Goal: Task Accomplishment & Management: Manage account settings

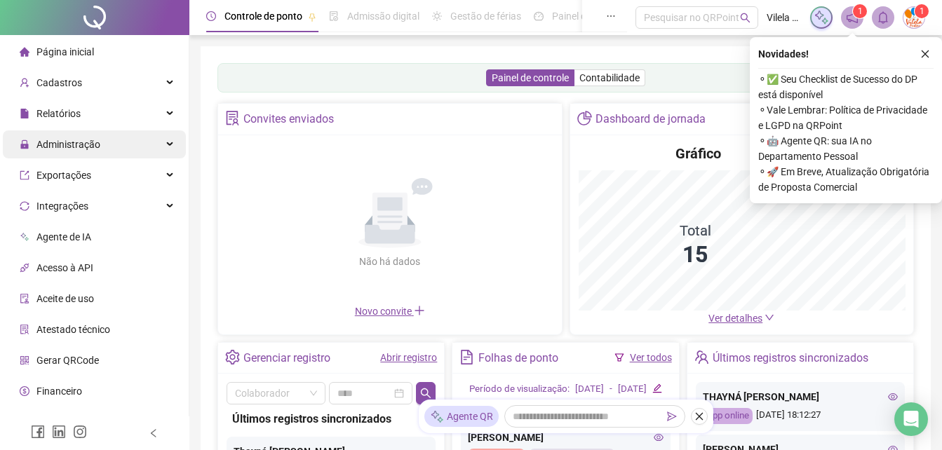
click at [104, 157] on div "Administração" at bounding box center [94, 144] width 183 height 28
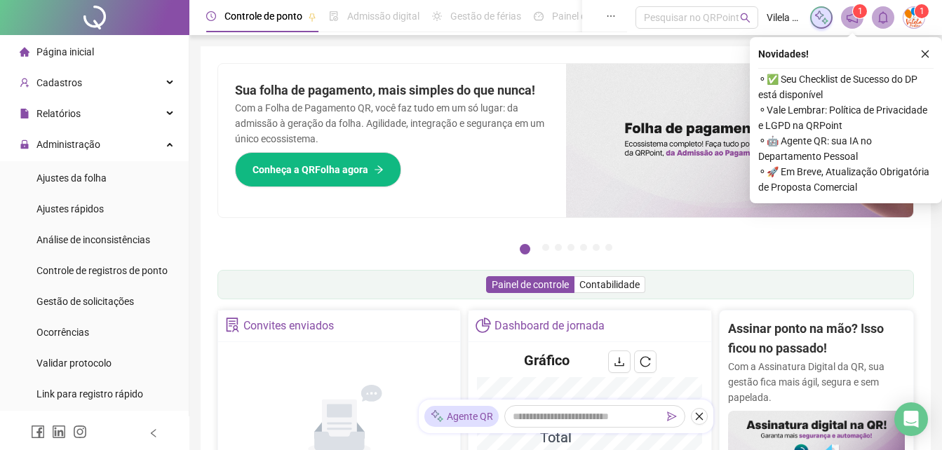
click at [95, 127] on div "Relatórios" at bounding box center [94, 114] width 183 height 28
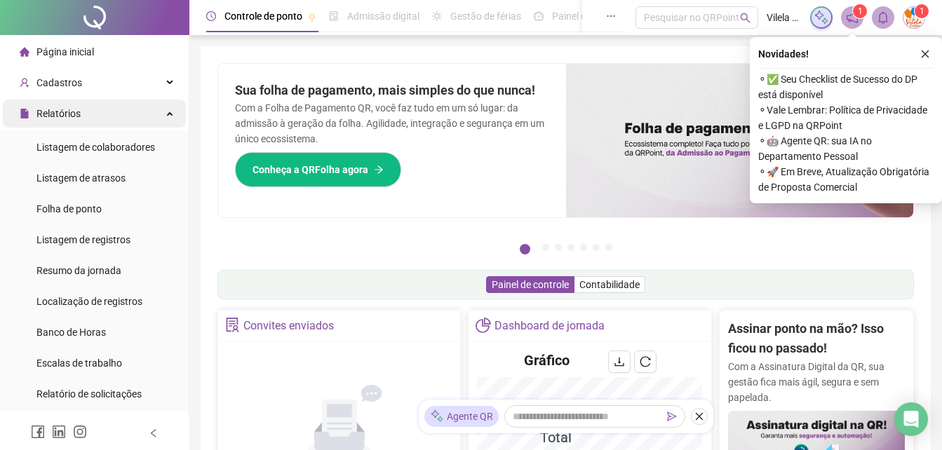
click at [119, 117] on div "Relatórios" at bounding box center [94, 114] width 183 height 28
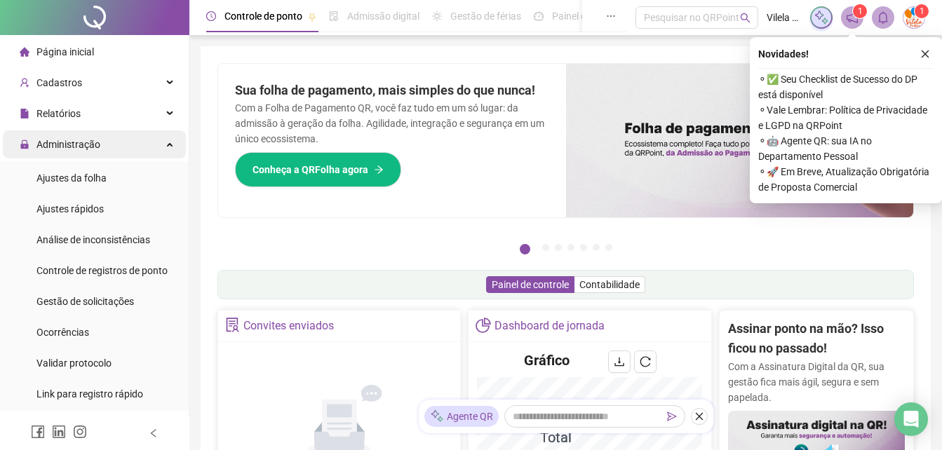
click at [116, 141] on div "Administração" at bounding box center [94, 144] width 183 height 28
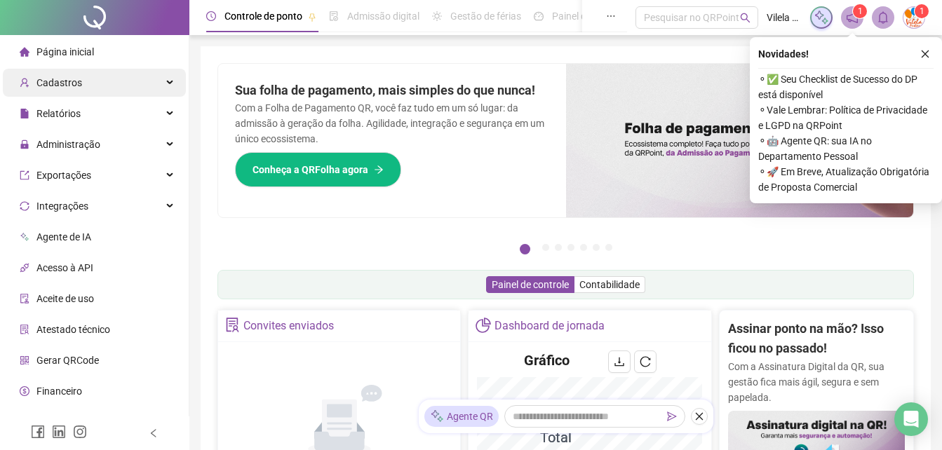
click at [116, 84] on div "Cadastros" at bounding box center [94, 83] width 183 height 28
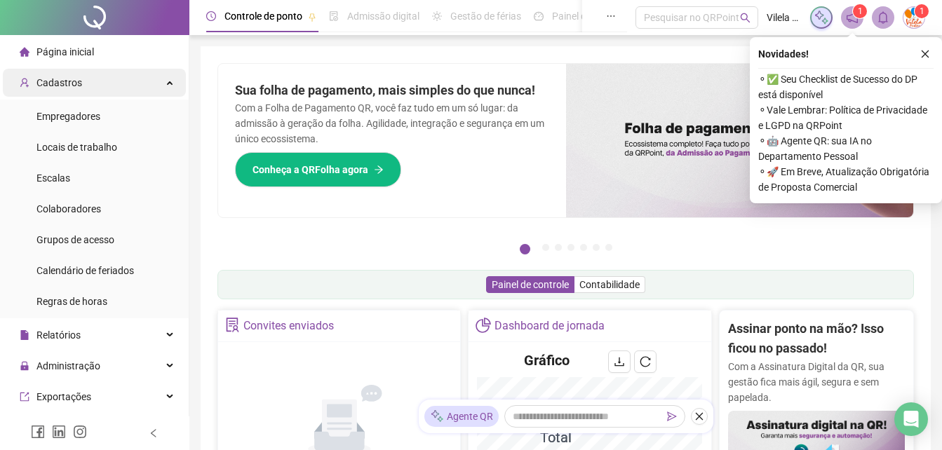
click at [116, 79] on div "Cadastros" at bounding box center [94, 83] width 183 height 28
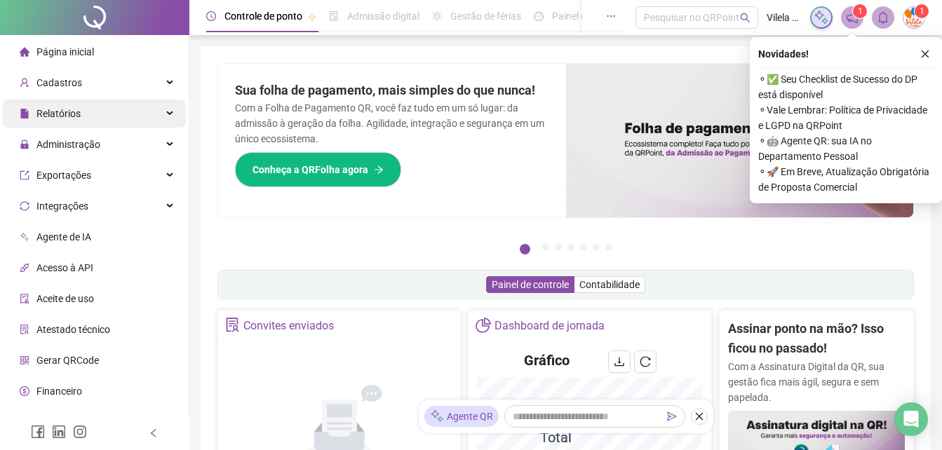
click at [117, 110] on div "Relatórios" at bounding box center [94, 114] width 183 height 28
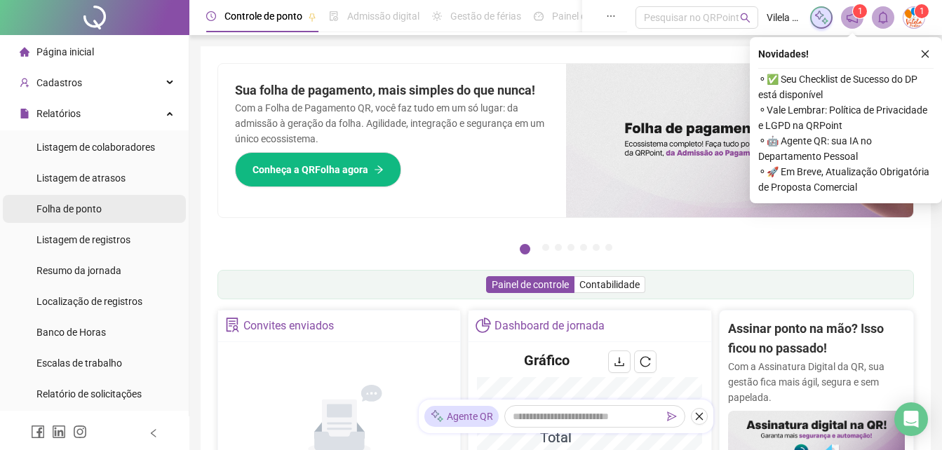
click at [125, 210] on li "Folha de ponto" at bounding box center [94, 209] width 183 height 28
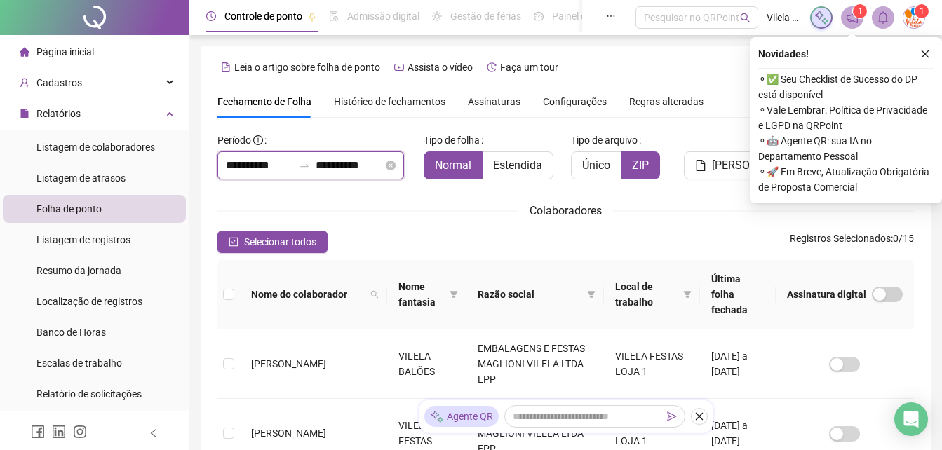
click at [330, 159] on input "**********" at bounding box center [349, 165] width 67 height 17
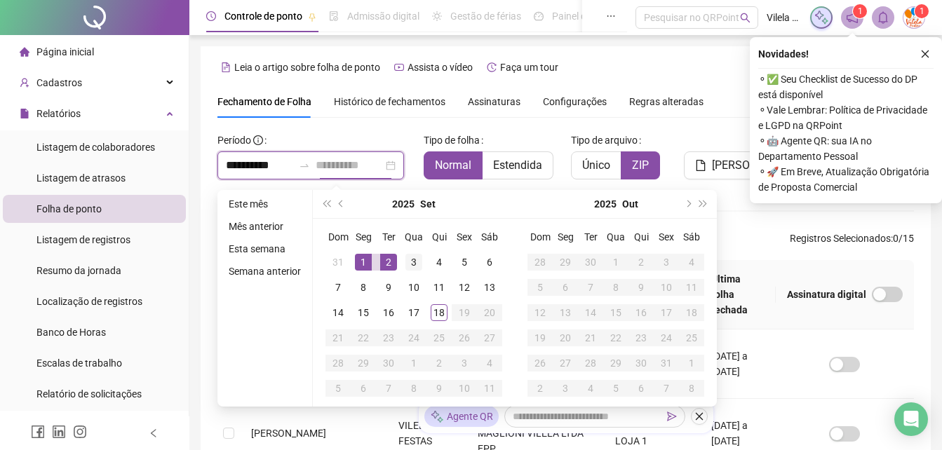
type input "**********"
click at [412, 262] on div "3" at bounding box center [413, 262] width 17 height 17
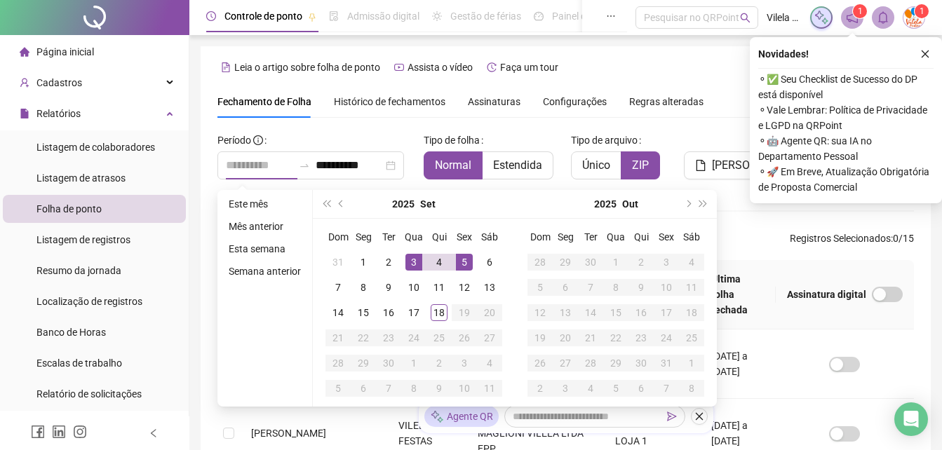
click at [461, 269] on div "5" at bounding box center [464, 262] width 17 height 17
type input "**********"
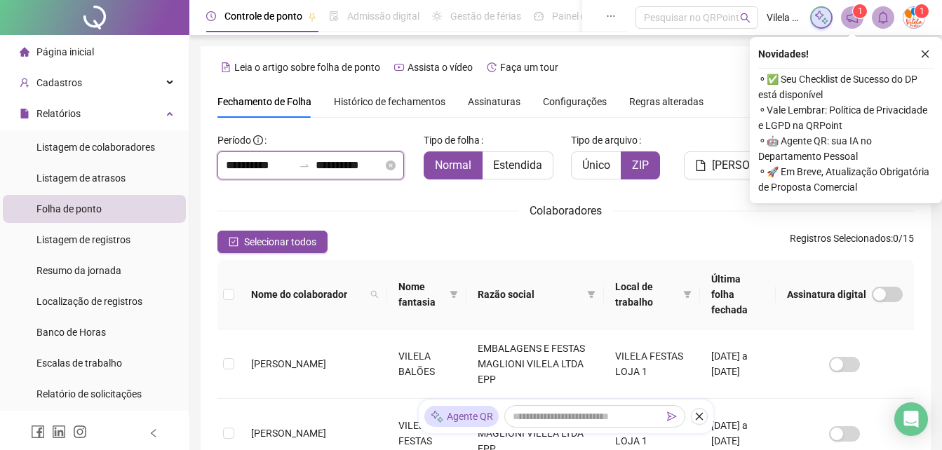
click at [266, 170] on input "**********" at bounding box center [259, 165] width 67 height 17
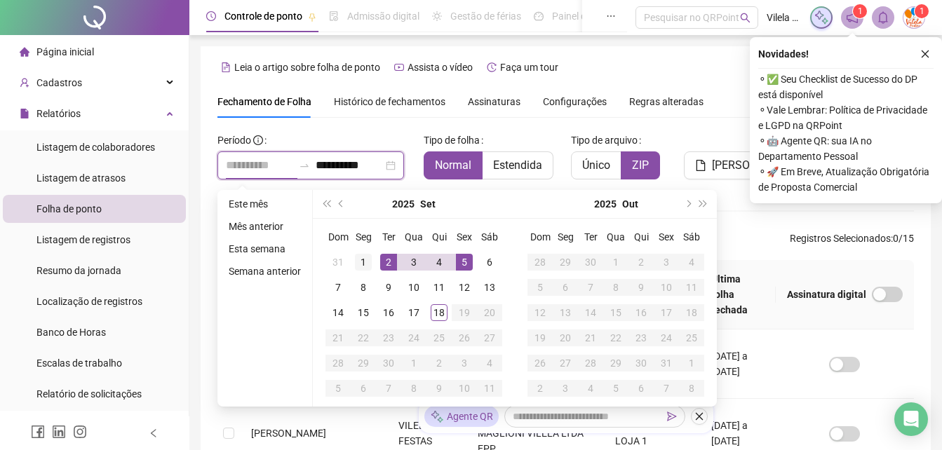
type input "**********"
click at [363, 261] on div "1" at bounding box center [363, 262] width 17 height 17
click at [332, 135] on div "**********" at bounding box center [314, 154] width 195 height 50
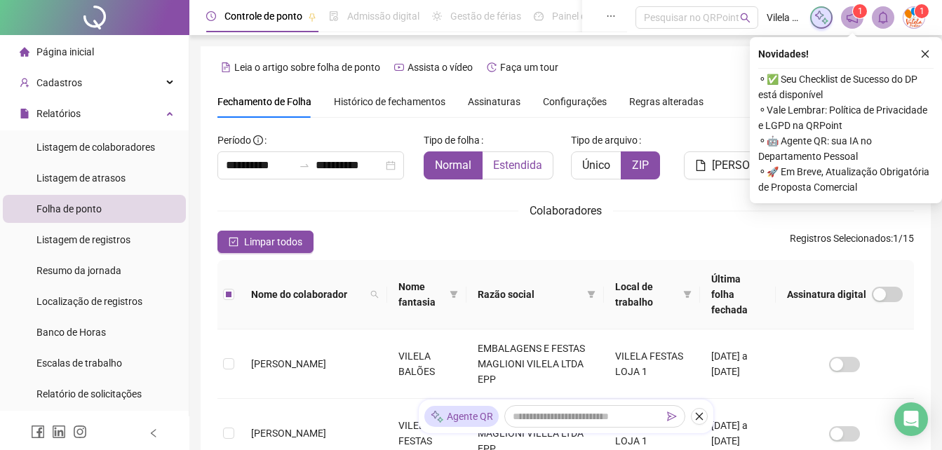
click at [527, 167] on span "Estendida" at bounding box center [517, 164] width 49 height 13
click at [918, 50] on button "button" at bounding box center [925, 54] width 17 height 17
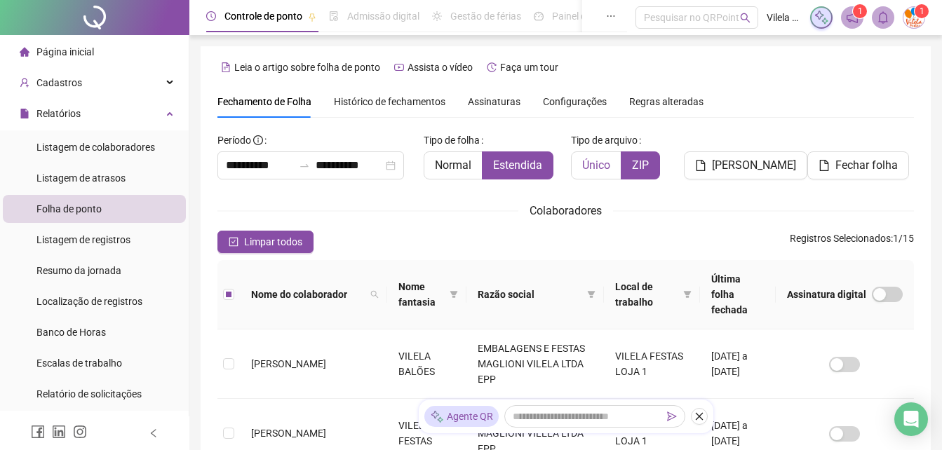
click at [606, 168] on span "Único" at bounding box center [596, 164] width 28 height 13
click at [865, 169] on span "Fechar folha" at bounding box center [866, 165] width 62 height 17
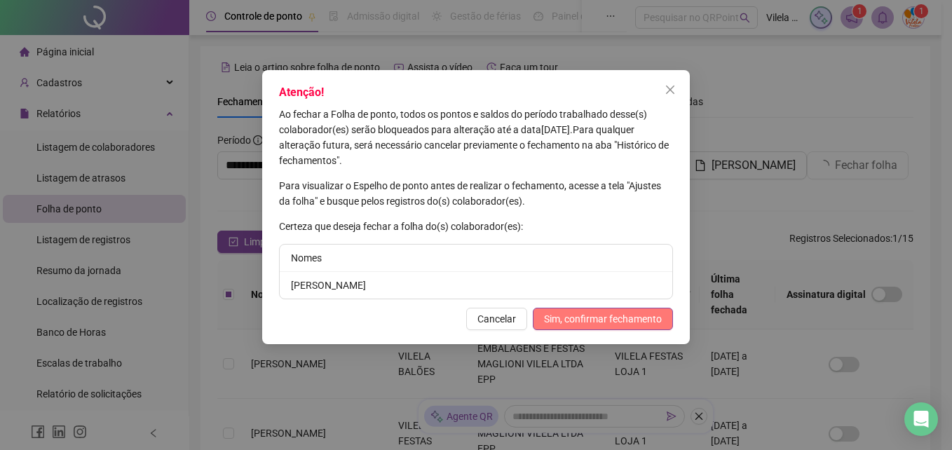
click at [650, 313] on span "Sim, confirmar fechamento" at bounding box center [603, 318] width 118 height 15
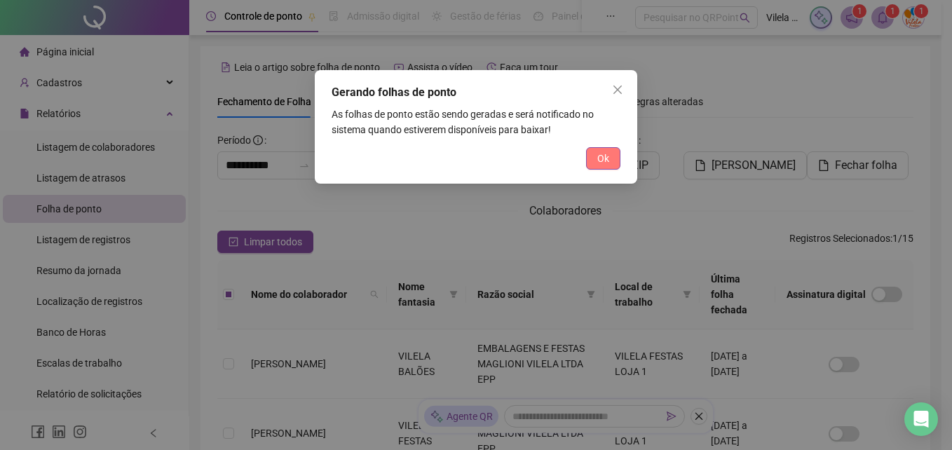
click at [600, 161] on span "Ok" at bounding box center [603, 158] width 12 height 15
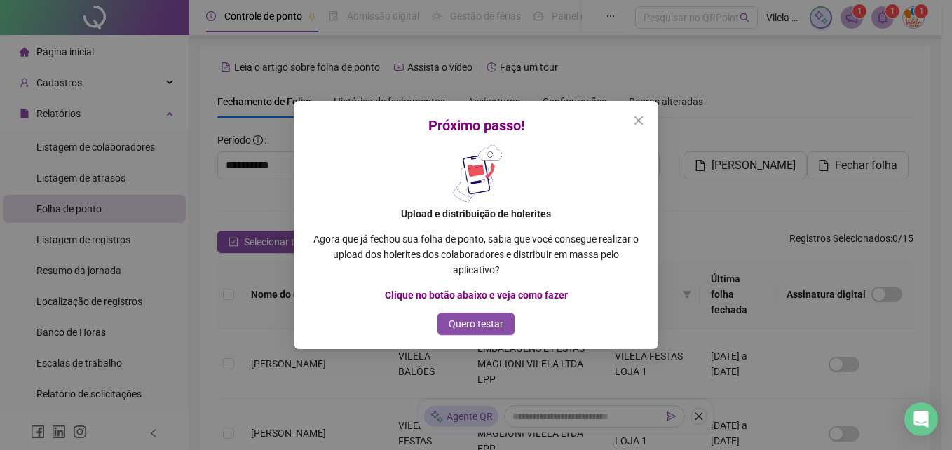
click at [637, 124] on icon "close" at bounding box center [638, 120] width 11 height 11
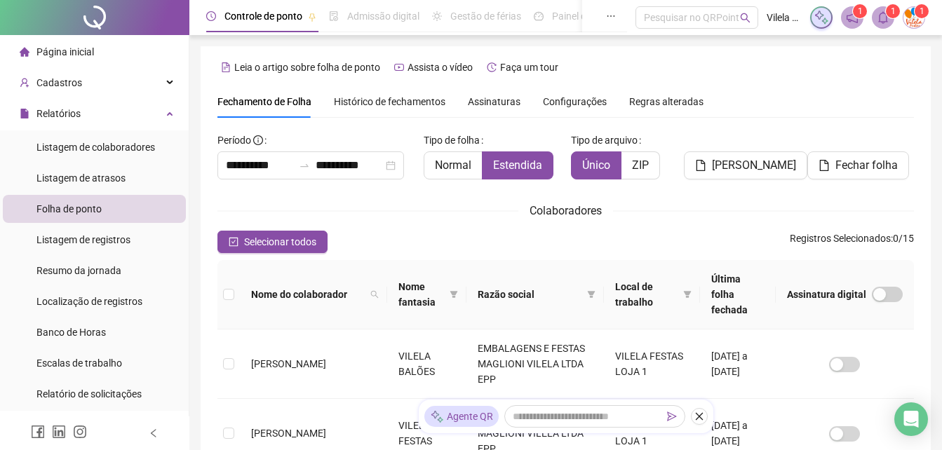
click at [882, 18] on icon "bell" at bounding box center [883, 17] width 13 height 13
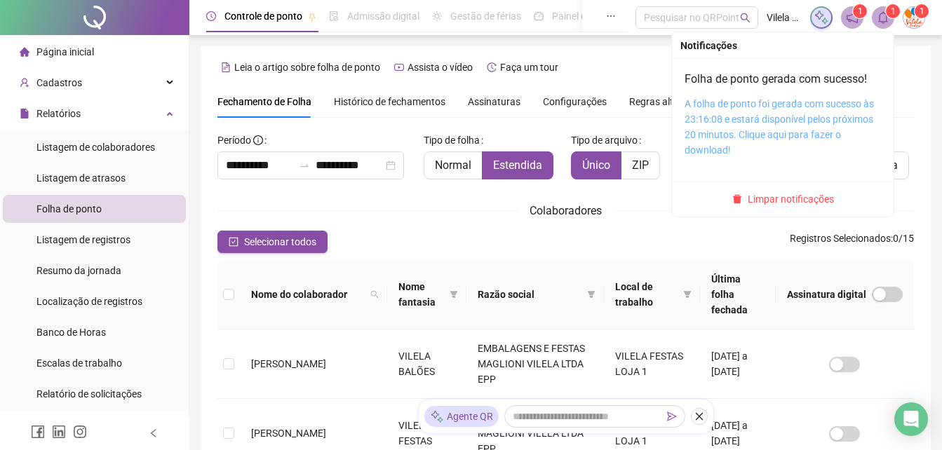
click at [804, 121] on link "A folha de ponto foi gerada com sucesso às 23:16:08 e estará disponível pelos p…" at bounding box center [778, 127] width 189 height 58
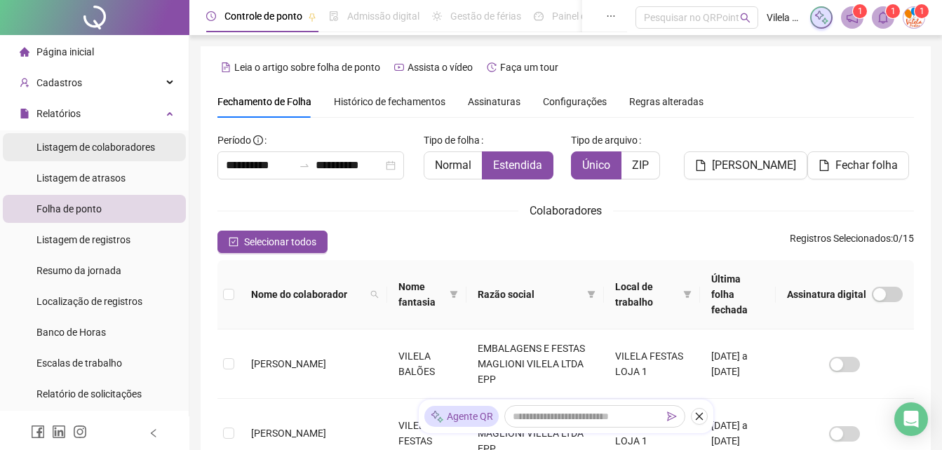
click at [137, 151] on span "Listagem de colaboradores" at bounding box center [95, 147] width 119 height 11
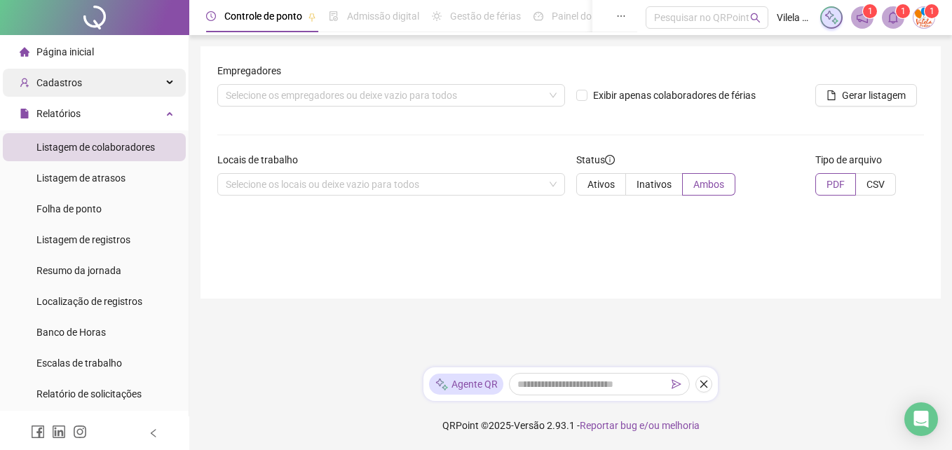
click at [130, 90] on div "Cadastros" at bounding box center [94, 83] width 183 height 28
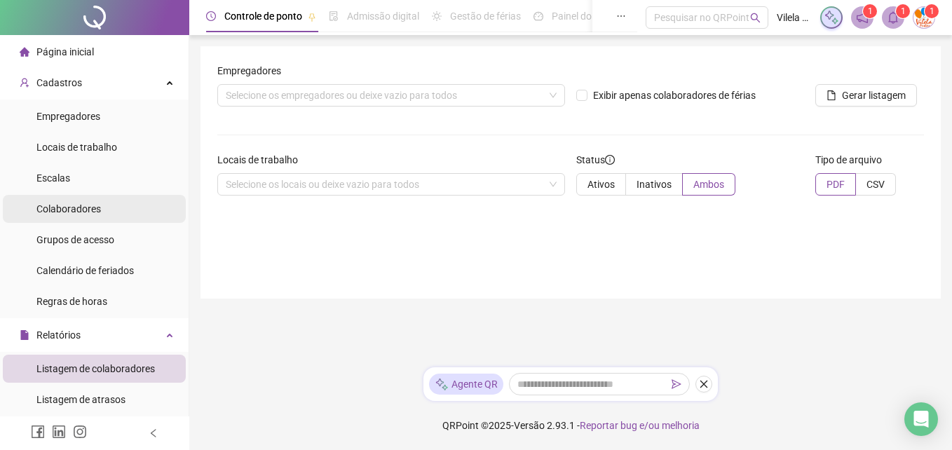
click at [128, 205] on li "Colaboradores" at bounding box center [94, 209] width 183 height 28
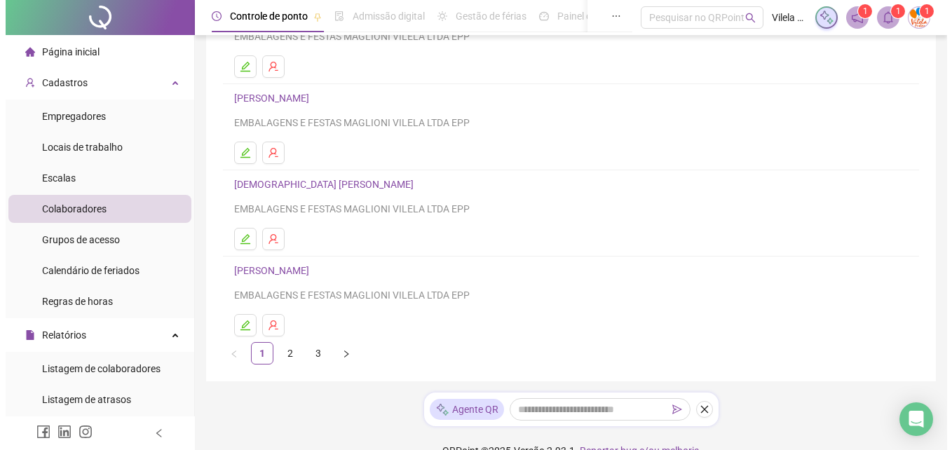
scroll to position [262, 0]
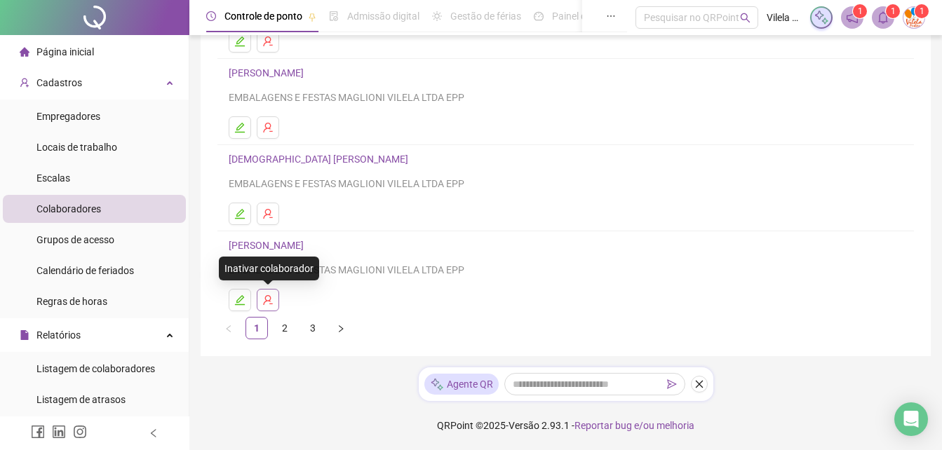
click at [267, 299] on icon "user-delete" at bounding box center [267, 300] width 11 height 11
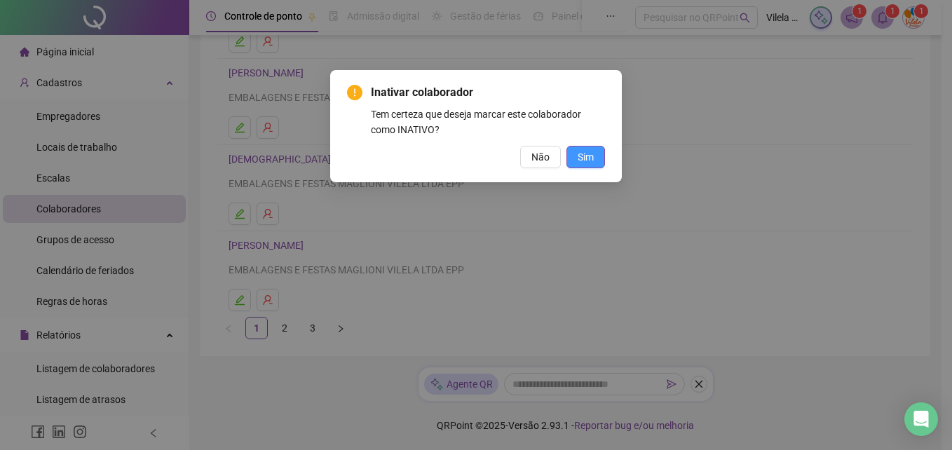
click at [590, 156] on span "Sim" at bounding box center [586, 156] width 16 height 15
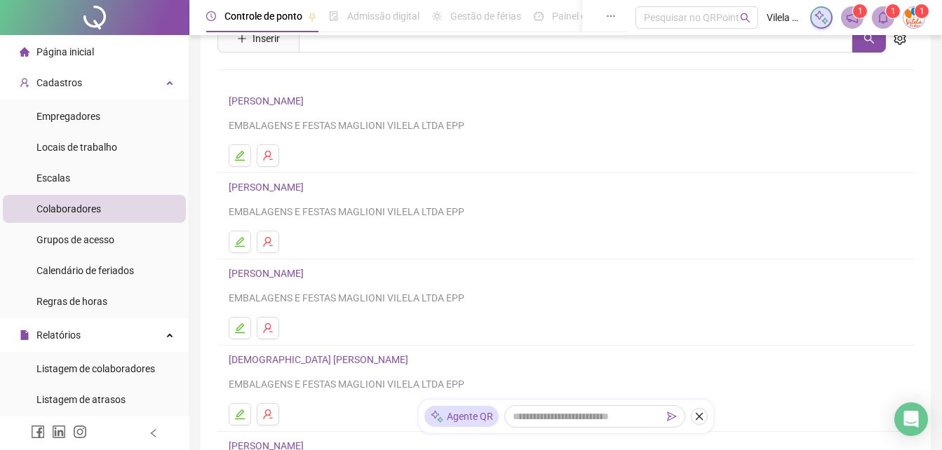
scroll to position [0, 0]
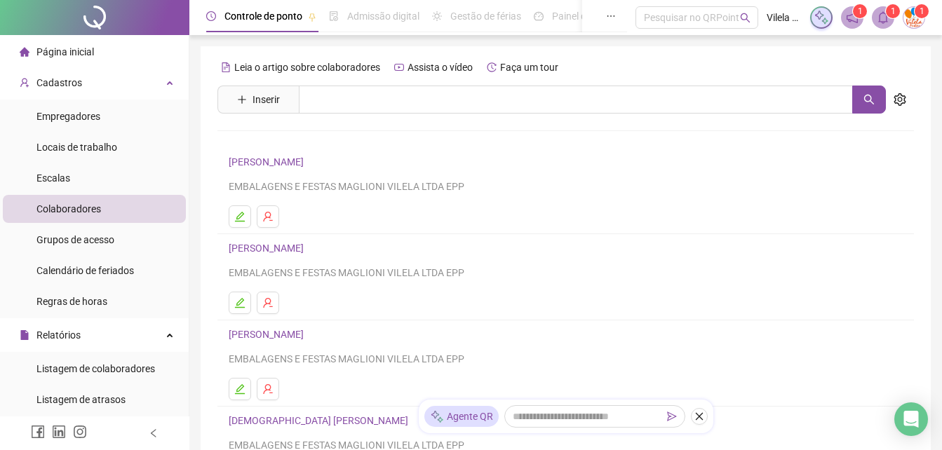
click at [103, 50] on li "Página inicial" at bounding box center [94, 52] width 183 height 28
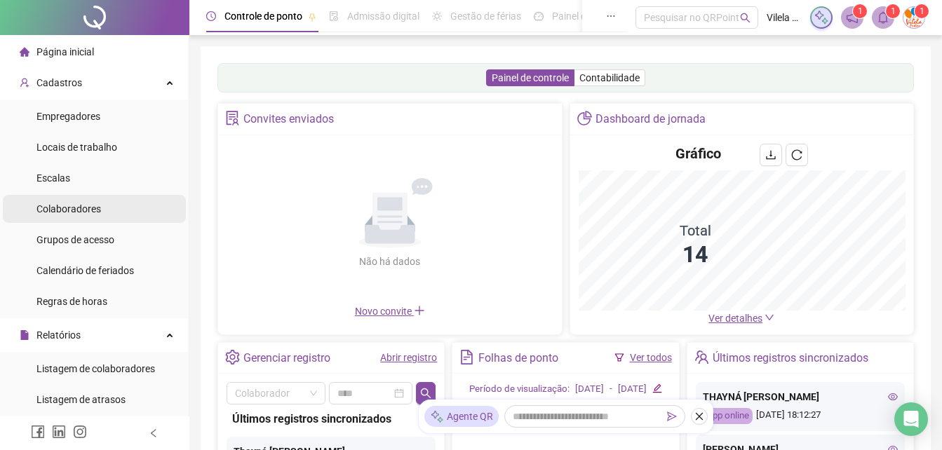
click at [83, 206] on span "Colaboradores" at bounding box center [68, 208] width 65 height 11
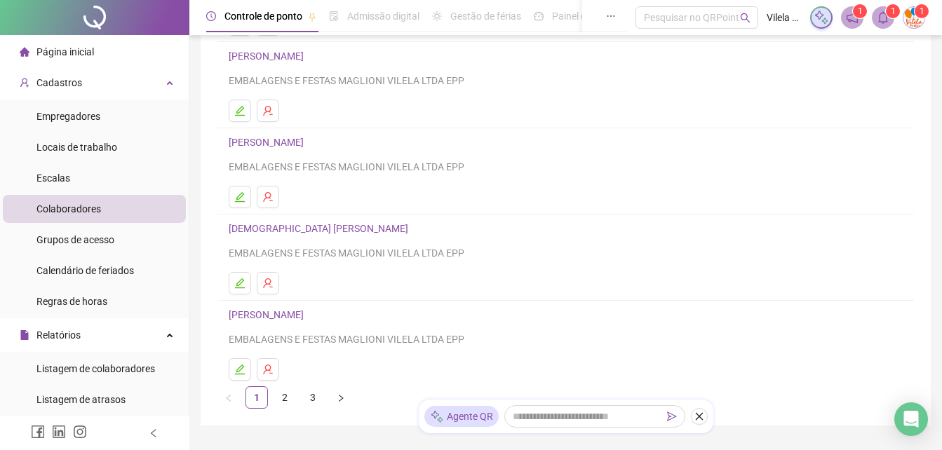
scroll to position [210, 0]
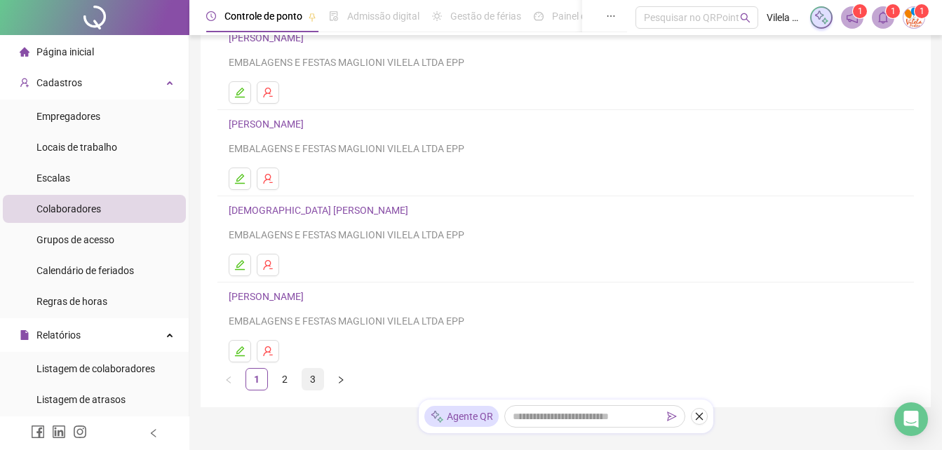
click at [311, 387] on link "3" at bounding box center [312, 379] width 21 height 21
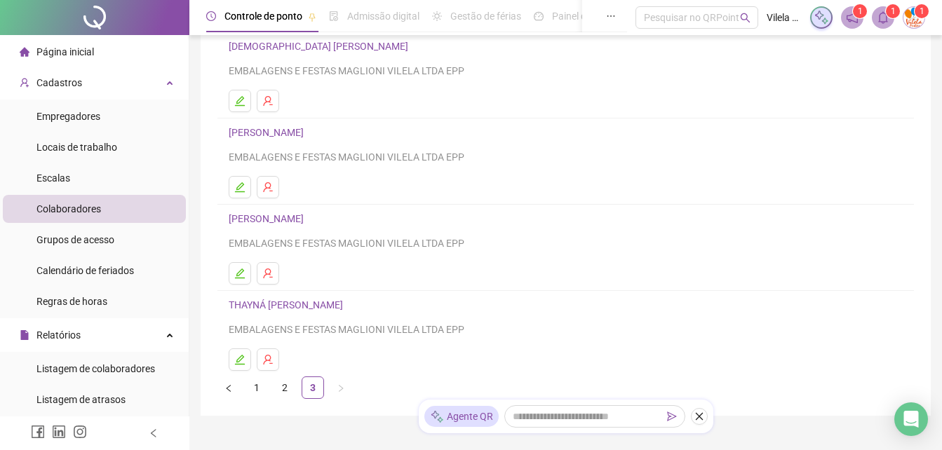
scroll to position [140, 0]
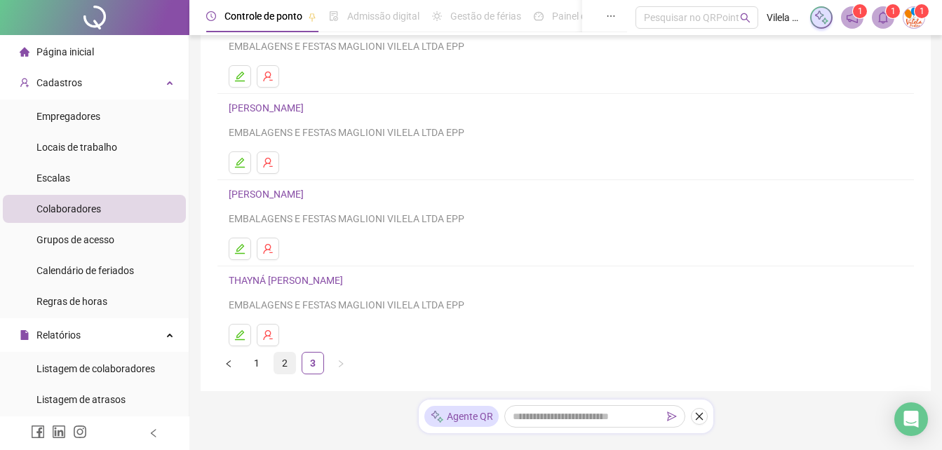
click at [288, 371] on link "2" at bounding box center [284, 363] width 21 height 21
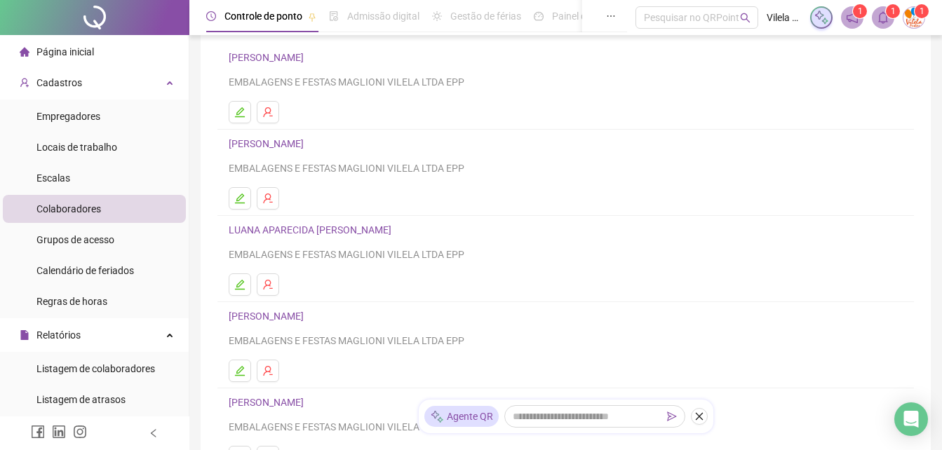
scroll to position [210, 0]
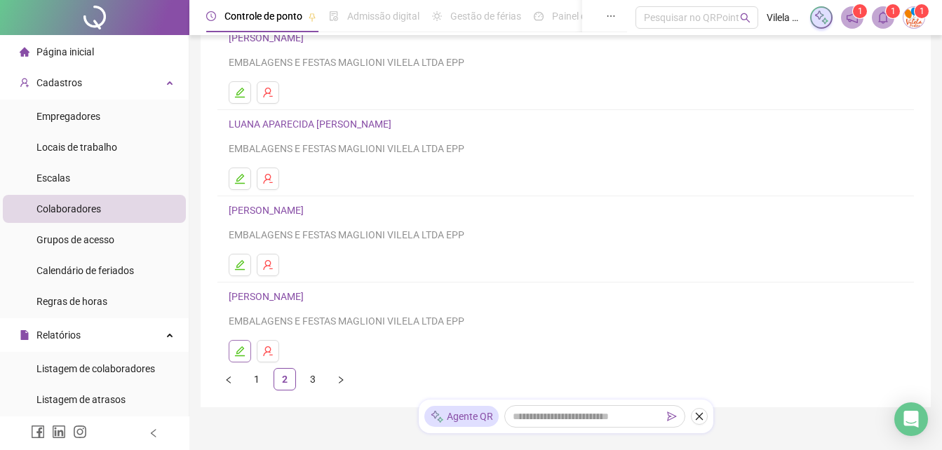
click at [243, 353] on icon "edit" at bounding box center [239, 351] width 11 height 11
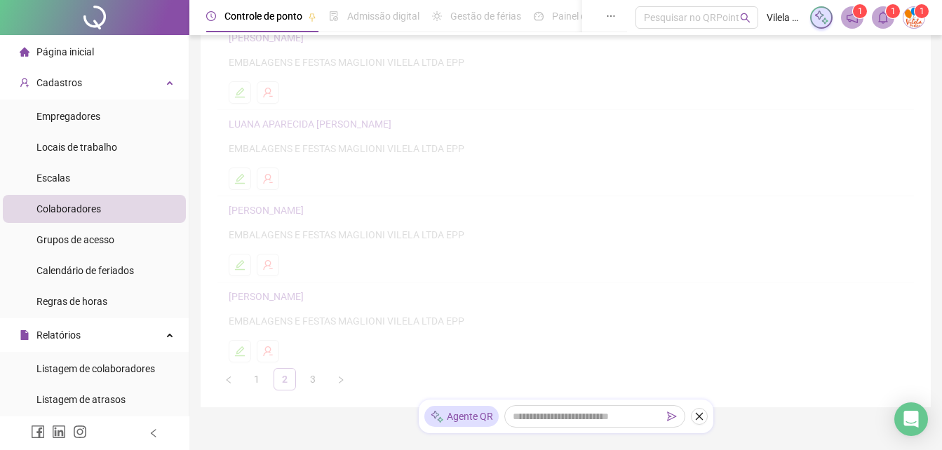
scroll to position [217, 0]
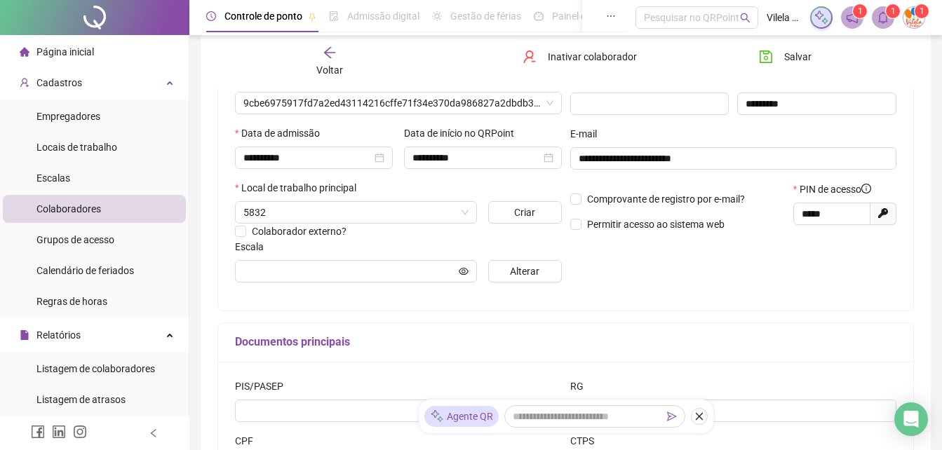
type input "******"
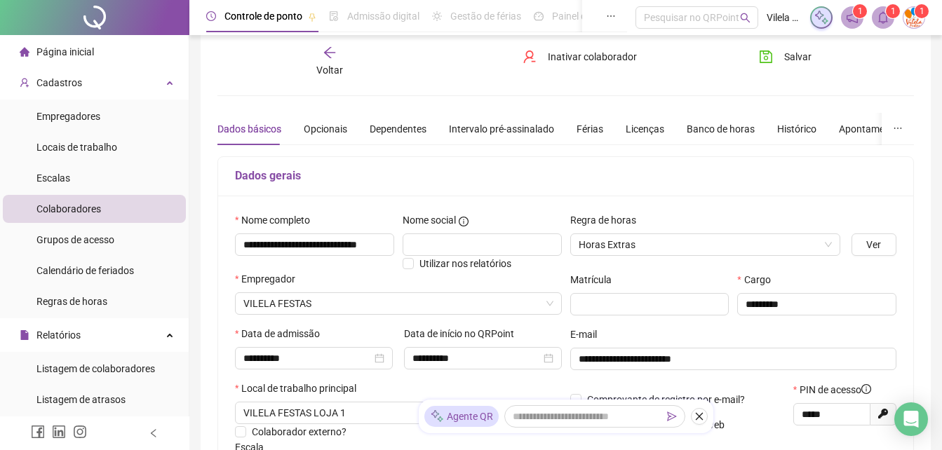
scroll to position [0, 0]
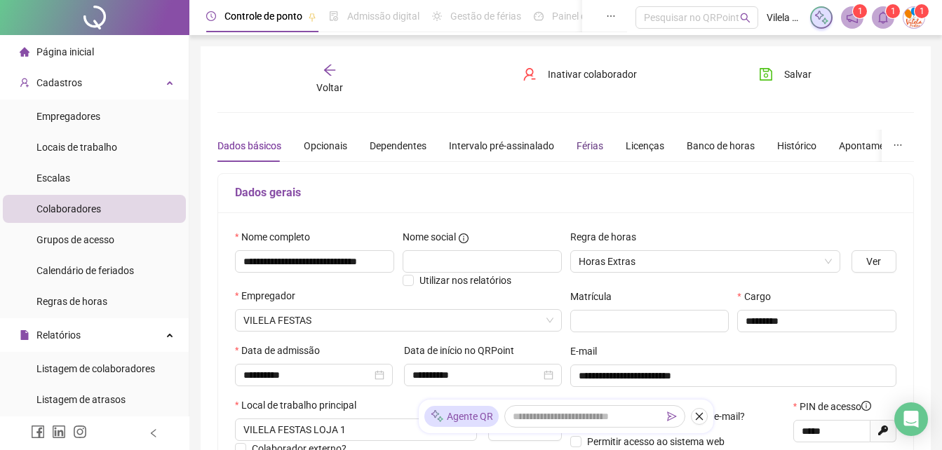
click at [577, 143] on div "Férias" at bounding box center [589, 145] width 27 height 15
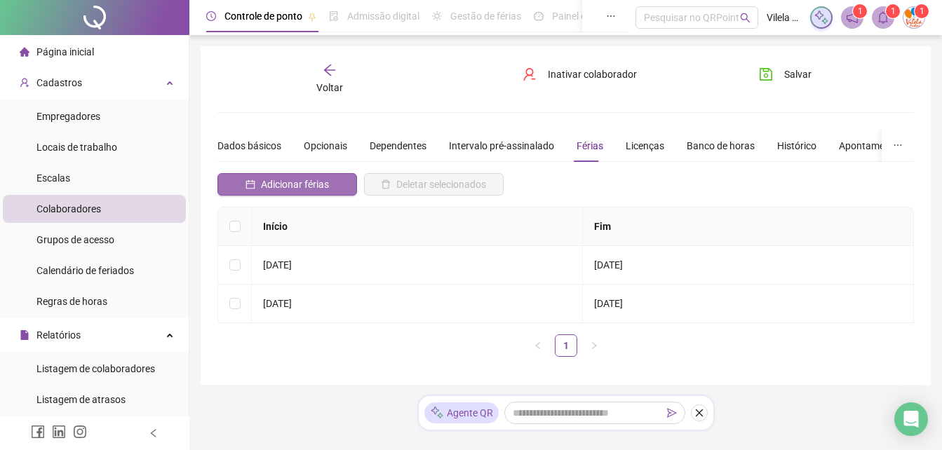
click at [319, 184] on span "Adicionar férias" at bounding box center [295, 184] width 68 height 15
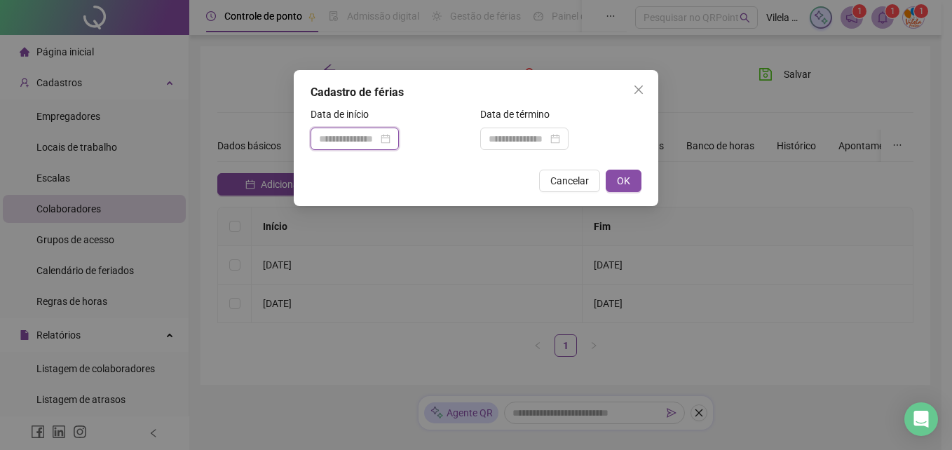
click at [341, 141] on input at bounding box center [348, 138] width 59 height 15
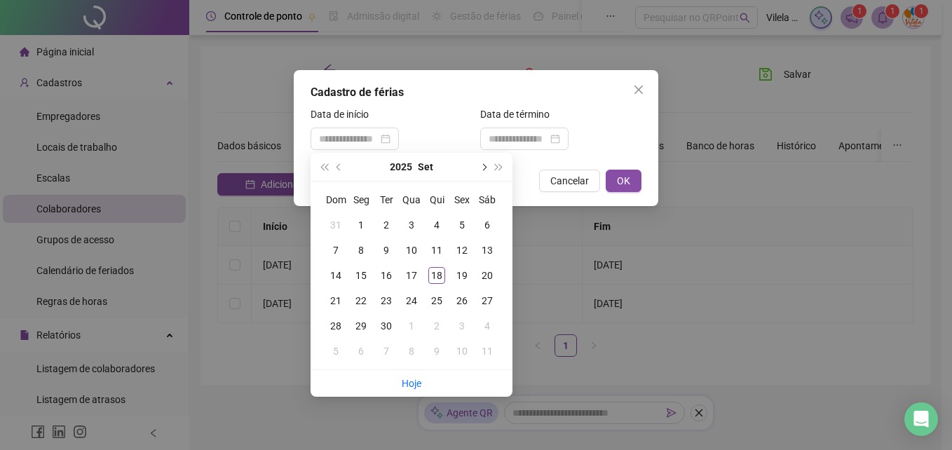
click at [484, 162] on button "next-year" at bounding box center [482, 167] width 15 height 28
type input "**********"
click at [363, 278] on div "13" at bounding box center [361, 275] width 17 height 17
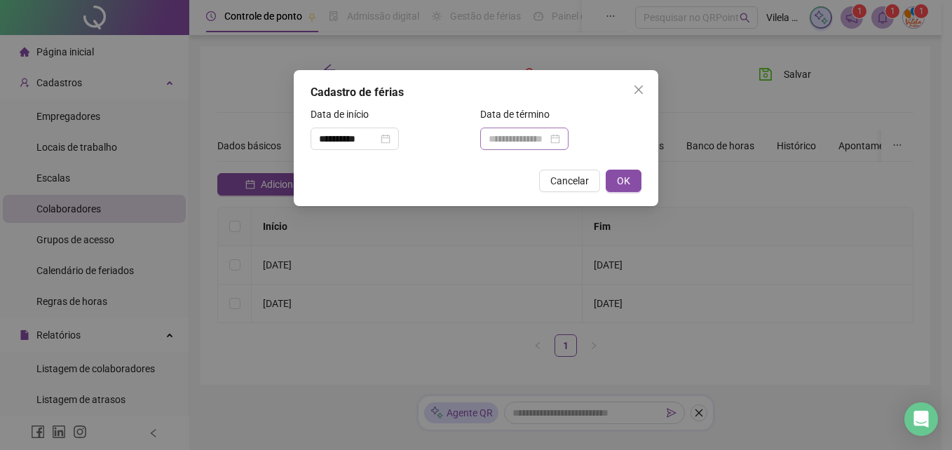
click at [528, 130] on div at bounding box center [524, 139] width 88 height 22
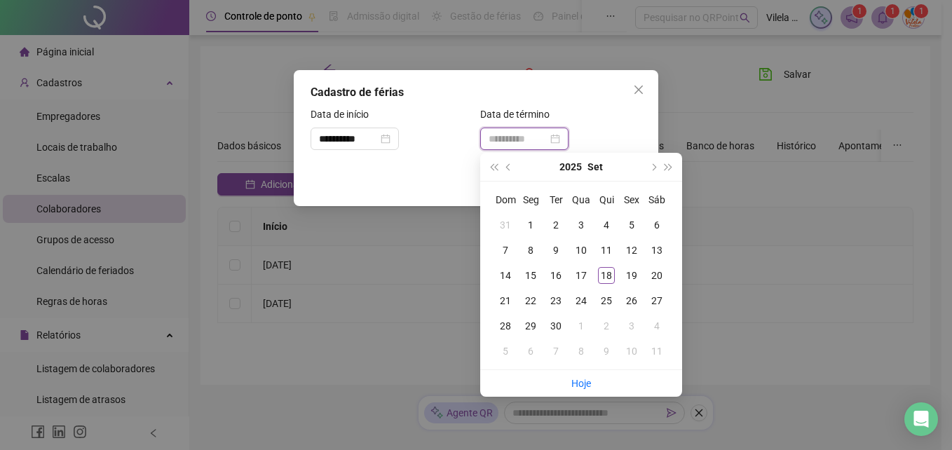
type input "**********"
click at [656, 168] on button "next-year" at bounding box center [652, 167] width 15 height 28
type input "**********"
click at [528, 326] on div "27" at bounding box center [530, 326] width 17 height 17
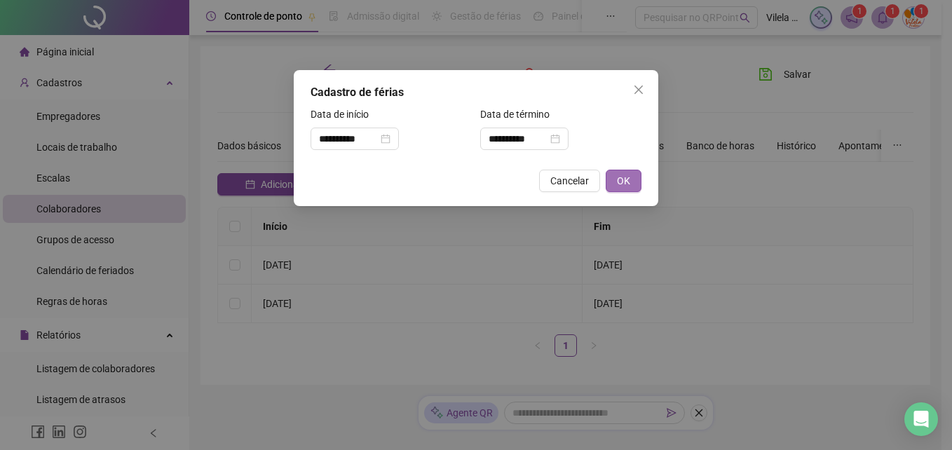
click at [620, 177] on span "OK" at bounding box center [623, 180] width 13 height 15
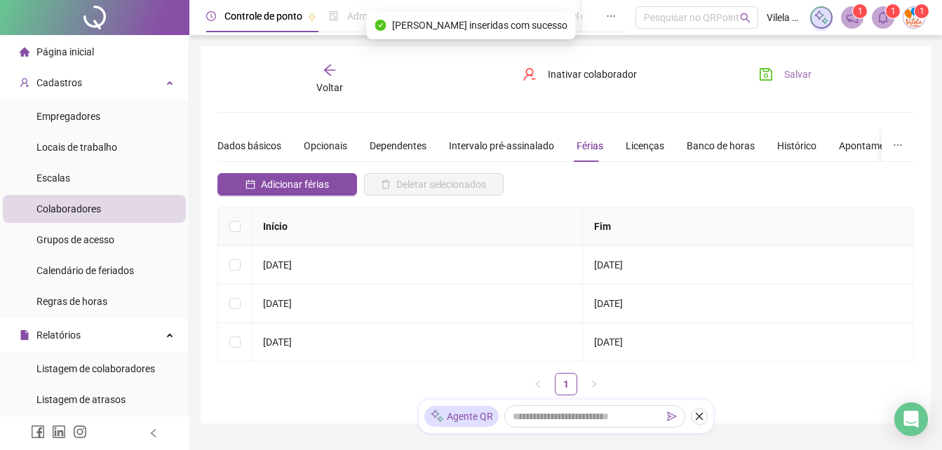
click at [797, 69] on span "Salvar" at bounding box center [797, 74] width 27 height 15
click at [67, 57] on span "Página inicial" at bounding box center [65, 51] width 58 height 11
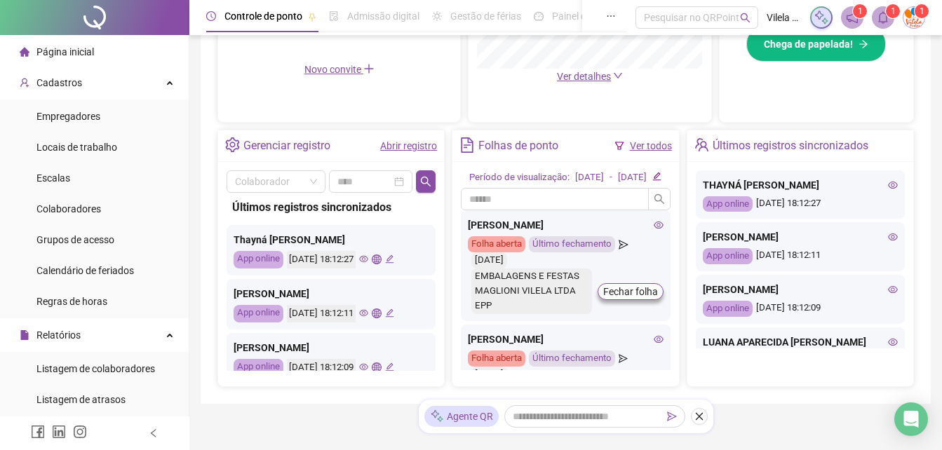
scroll to position [417, 0]
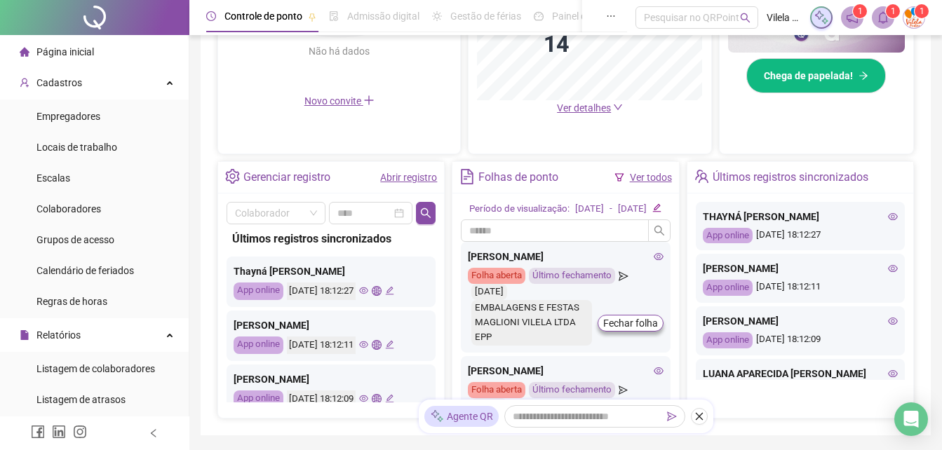
click at [368, 290] on icon "eye" at bounding box center [363, 291] width 9 height 7
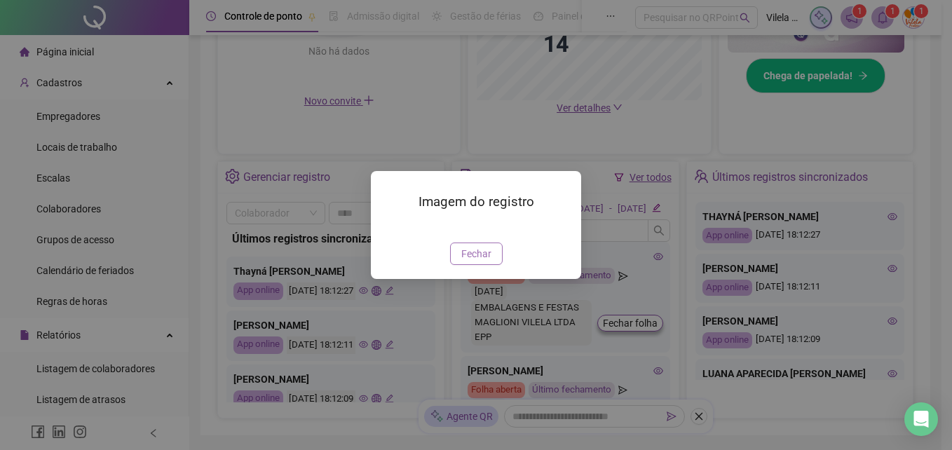
click at [484, 262] on span "Fechar" at bounding box center [476, 253] width 30 height 15
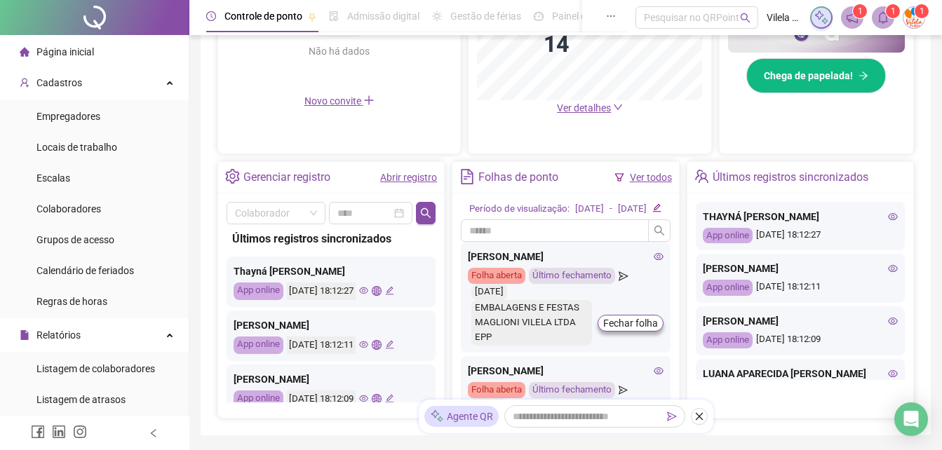
click at [368, 344] on icon "eye" at bounding box center [363, 344] width 9 height 9
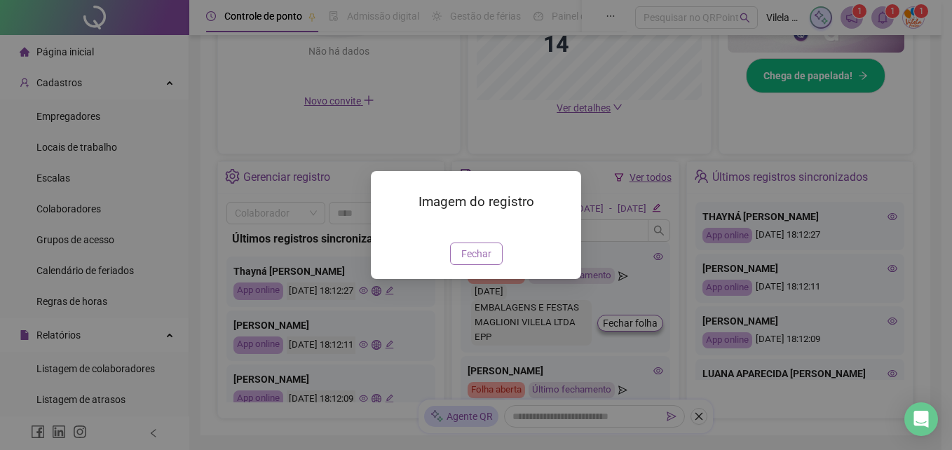
click at [489, 262] on span "Fechar" at bounding box center [476, 253] width 30 height 15
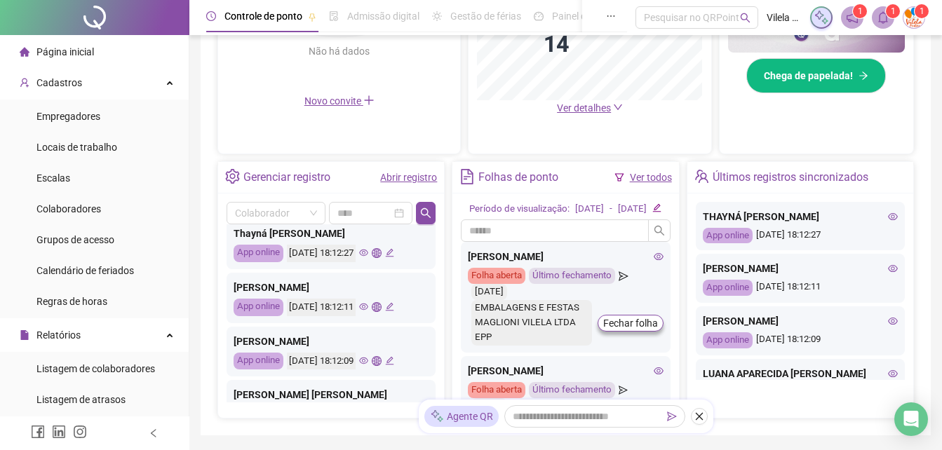
scroll to position [70, 0]
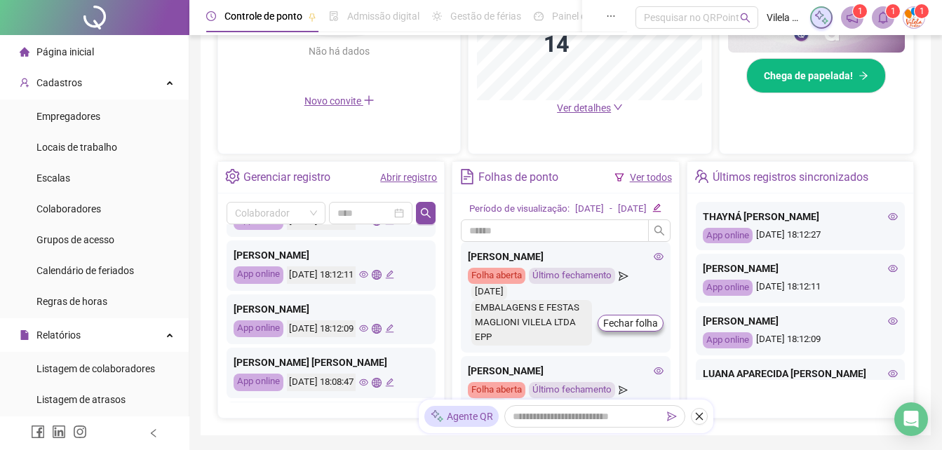
click at [368, 327] on icon "eye" at bounding box center [363, 328] width 9 height 7
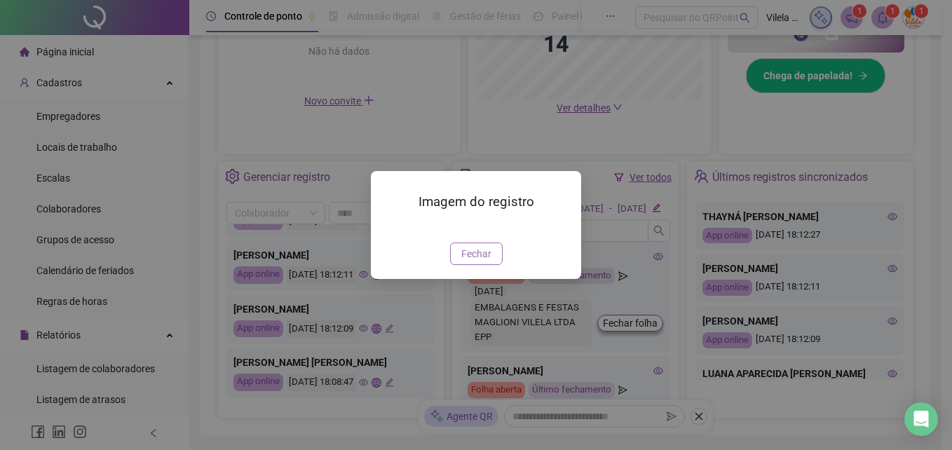
click at [478, 262] on span "Fechar" at bounding box center [476, 253] width 30 height 15
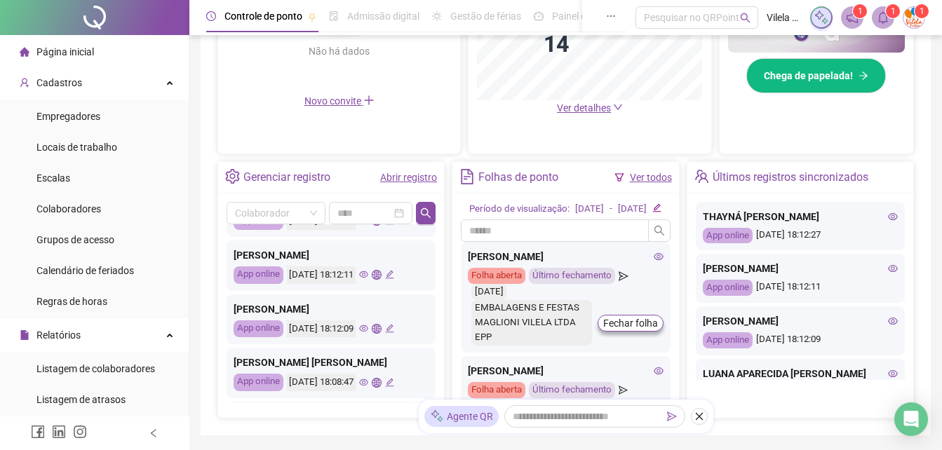
click at [368, 381] on icon "eye" at bounding box center [363, 382] width 9 height 7
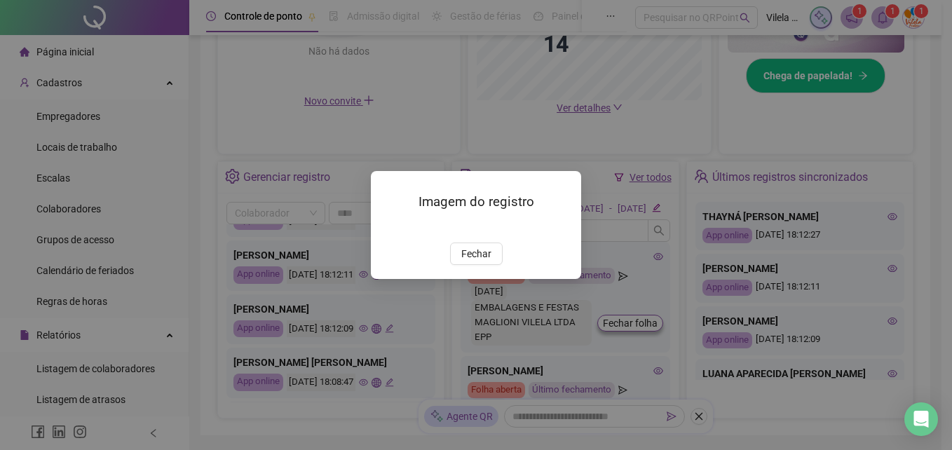
click at [489, 278] on div "Imagem do registro Fechar" at bounding box center [476, 224] width 210 height 107
click at [488, 265] on button "Fechar" at bounding box center [476, 254] width 53 height 22
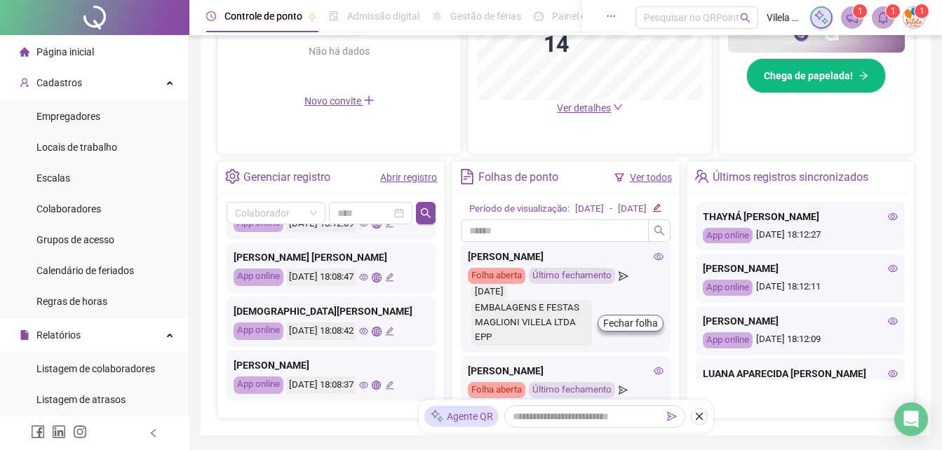
scroll to position [210, 0]
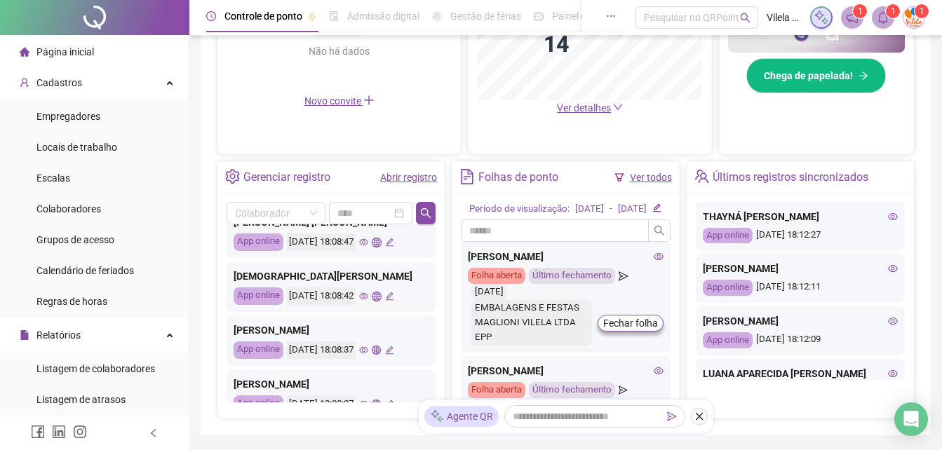
click at [368, 298] on icon "eye" at bounding box center [363, 296] width 9 height 9
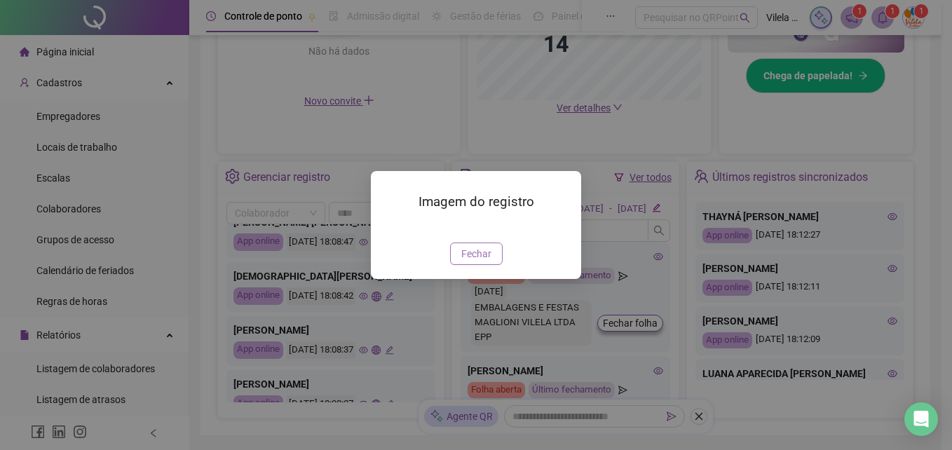
click at [482, 262] on span "Fechar" at bounding box center [476, 253] width 30 height 15
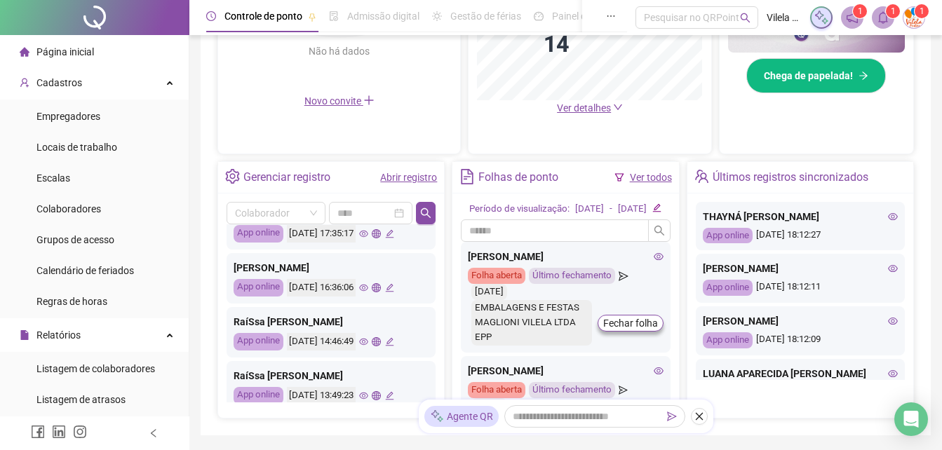
scroll to position [631, 0]
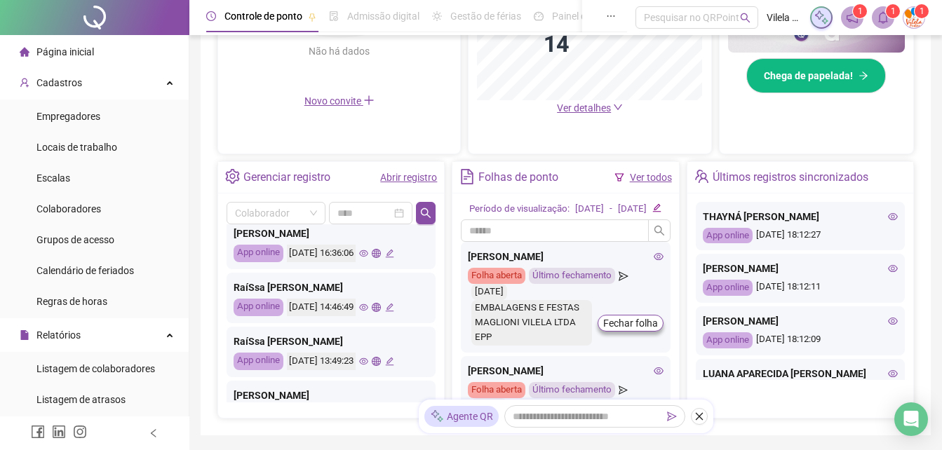
click at [368, 255] on icon "eye" at bounding box center [363, 253] width 9 height 9
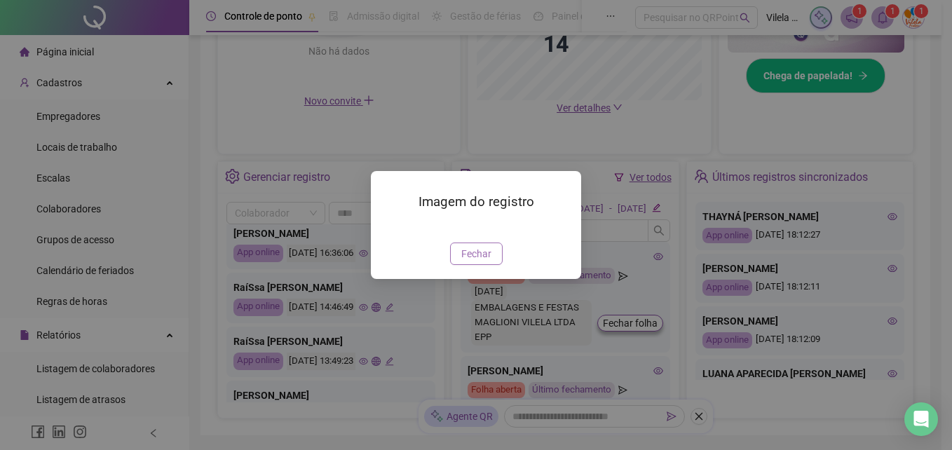
click at [473, 262] on span "Fechar" at bounding box center [476, 253] width 30 height 15
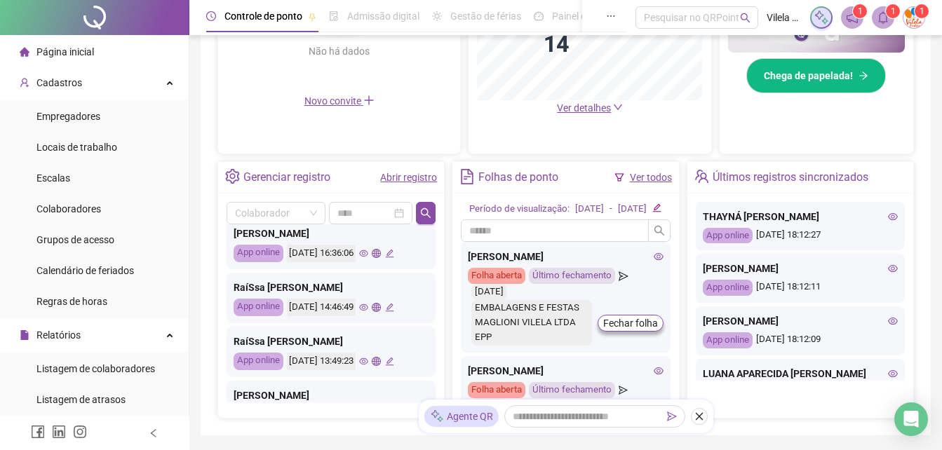
click at [368, 306] on icon "eye" at bounding box center [363, 307] width 9 height 9
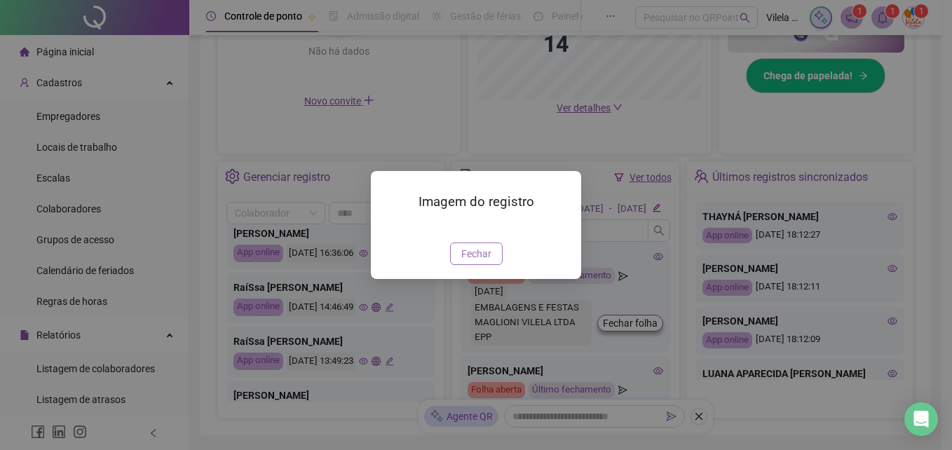
click at [468, 262] on span "Fechar" at bounding box center [476, 253] width 30 height 15
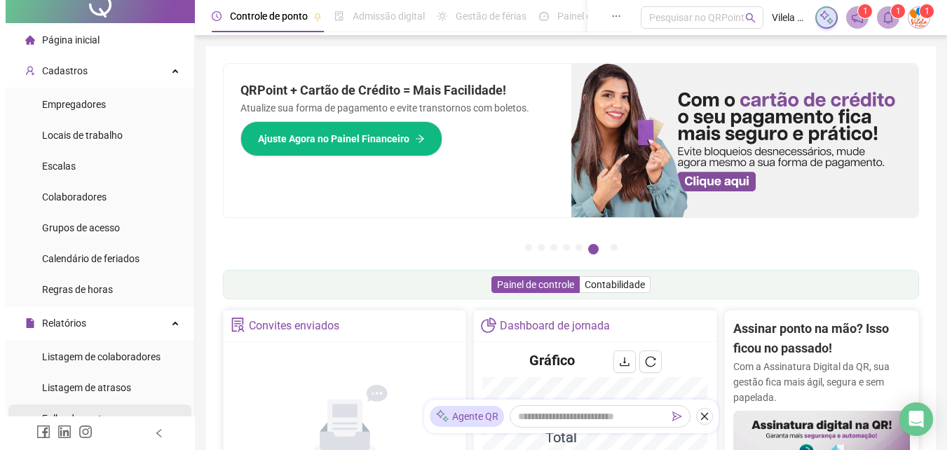
scroll to position [0, 0]
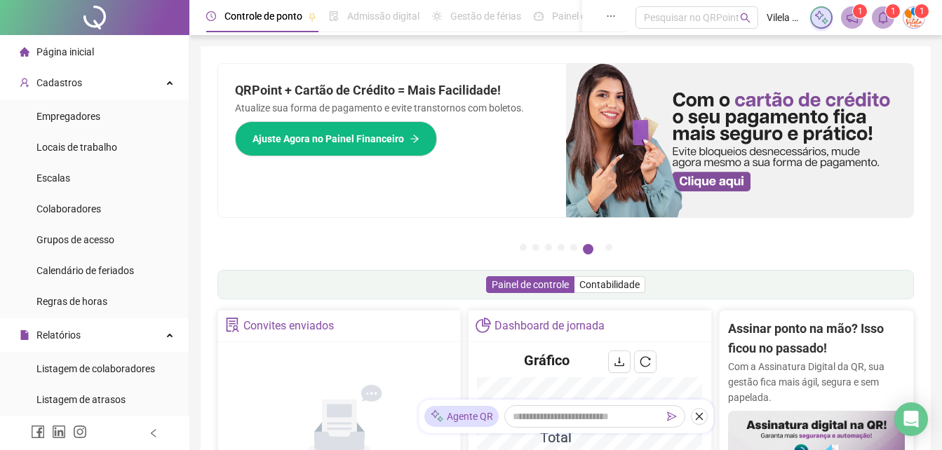
click at [80, 47] on span "Página inicial" at bounding box center [65, 51] width 58 height 11
click at [66, 47] on span "Página inicial" at bounding box center [65, 51] width 58 height 11
click at [923, 19] on img at bounding box center [913, 17] width 21 height 21
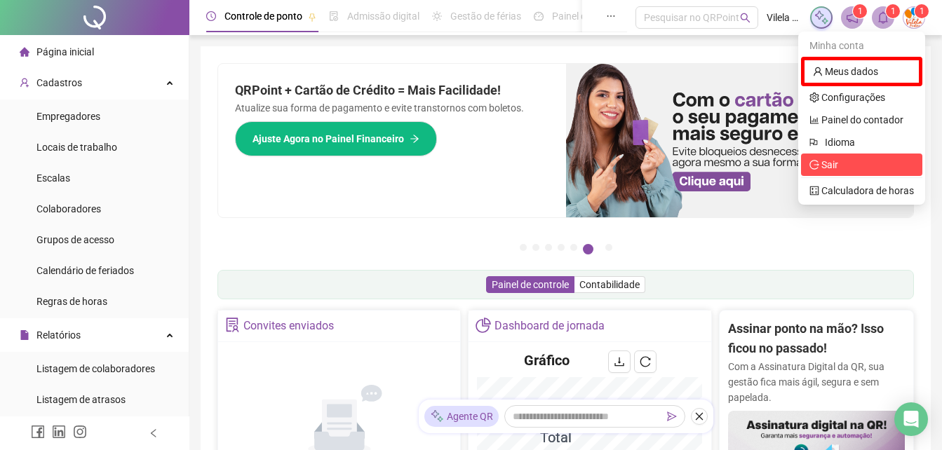
click at [862, 161] on span "Sair" at bounding box center [861, 164] width 104 height 15
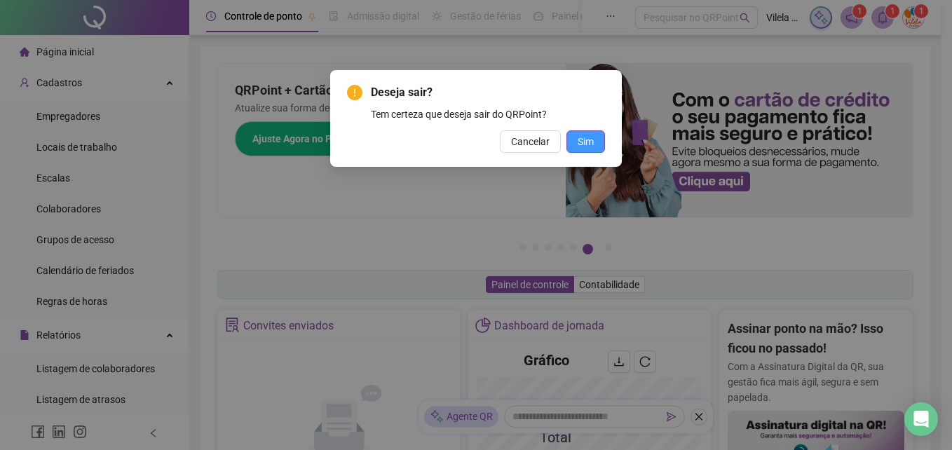
click at [581, 133] on button "Sim" at bounding box center [586, 141] width 39 height 22
